Goal: Task Accomplishment & Management: Use online tool/utility

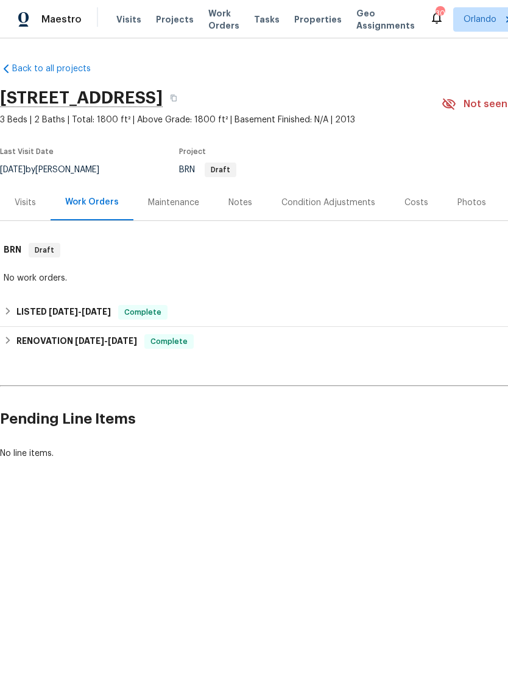
click at [345, 209] on div "Condition Adjustments" at bounding box center [328, 203] width 123 height 36
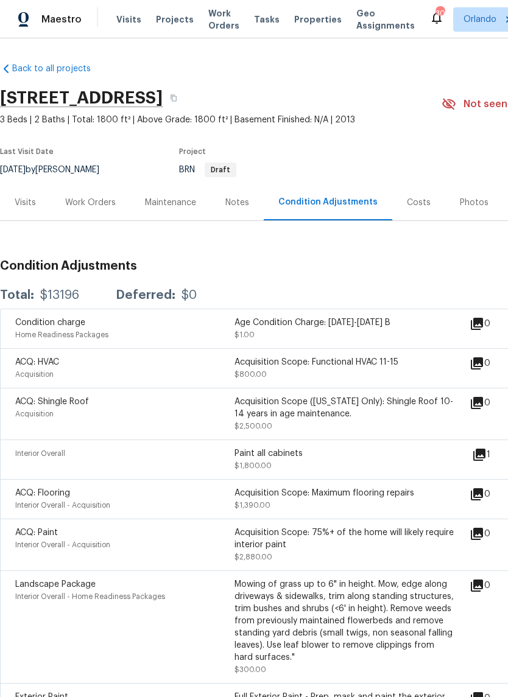
click at [468, 209] on div "Photos" at bounding box center [474, 203] width 58 height 36
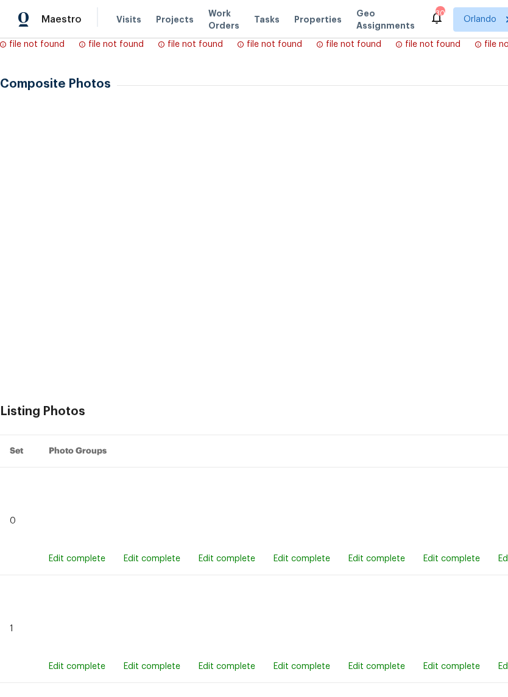
scroll to position [421, 0]
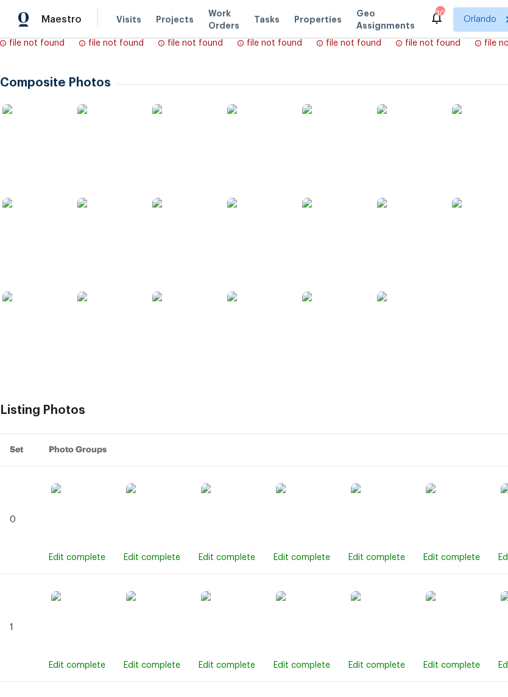
click at [197, 147] on img at bounding box center [182, 134] width 61 height 61
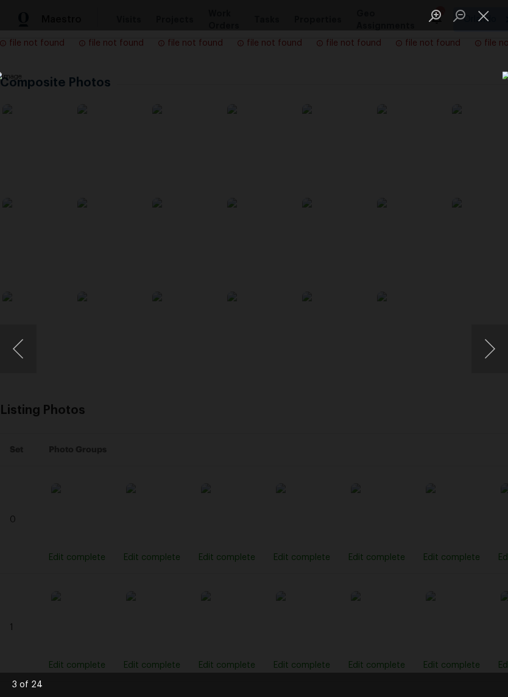
click at [437, 85] on div "Lightbox" at bounding box center [254, 348] width 508 height 697
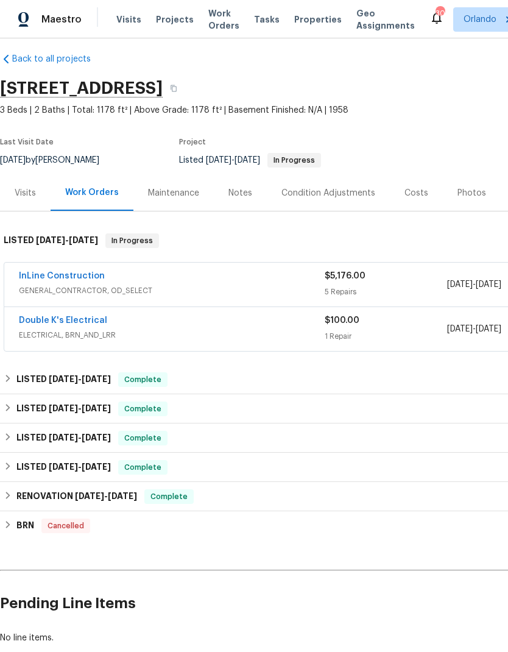
scroll to position [10, 0]
click at [84, 276] on link "InLine Construction" at bounding box center [62, 275] width 86 height 9
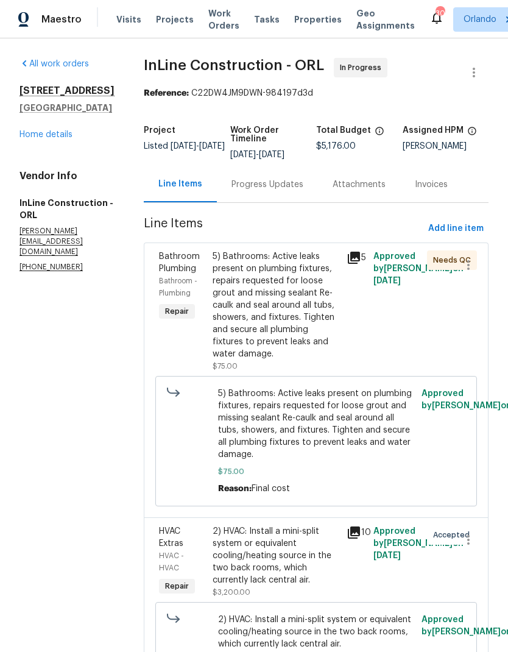
click at [66, 127] on div "214 Cherrywood Dr Maitland, FL 32751 Home details" at bounding box center [66, 113] width 95 height 56
